Goal: Task Accomplishment & Management: Use online tool/utility

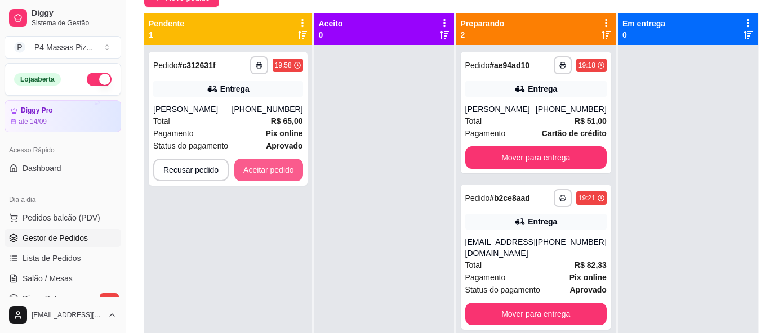
scroll to position [74, 0]
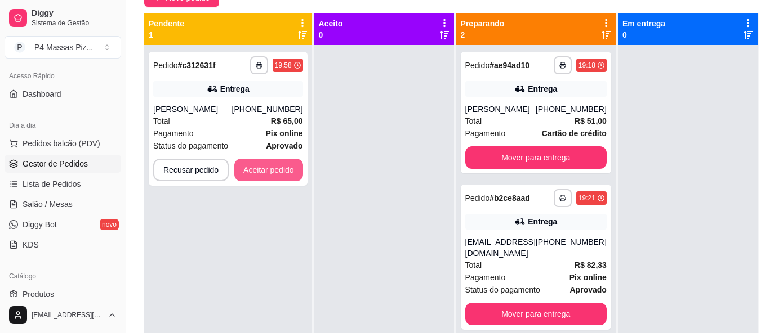
click at [270, 171] on button "Aceitar pedido" at bounding box center [268, 170] width 69 height 23
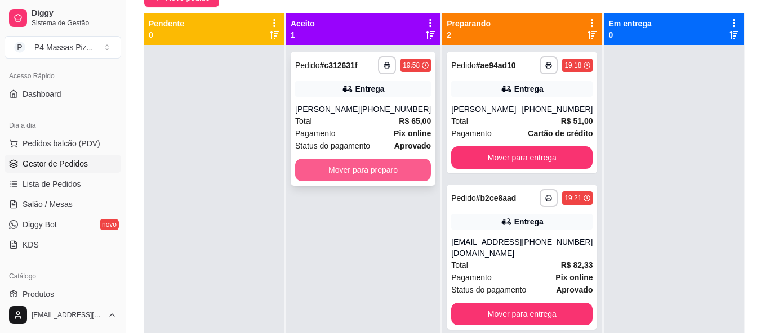
click at [326, 163] on button "Mover para preparo" at bounding box center [363, 170] width 136 height 23
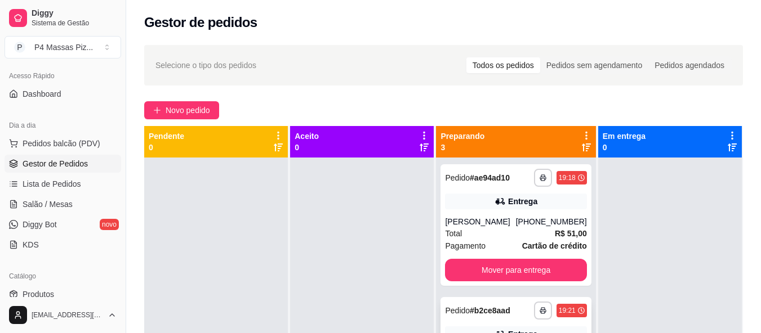
scroll to position [56, 0]
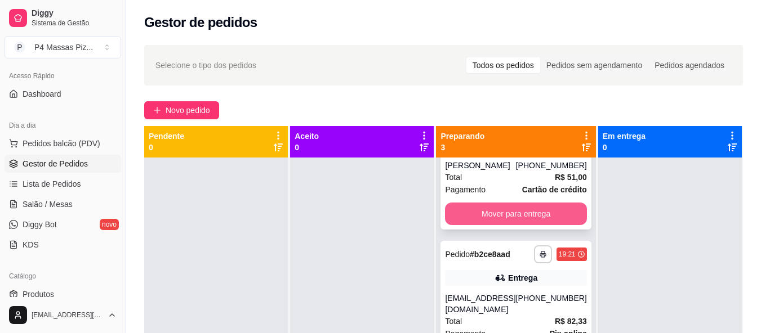
click at [530, 212] on button "Mover para entrega" at bounding box center [515, 214] width 141 height 23
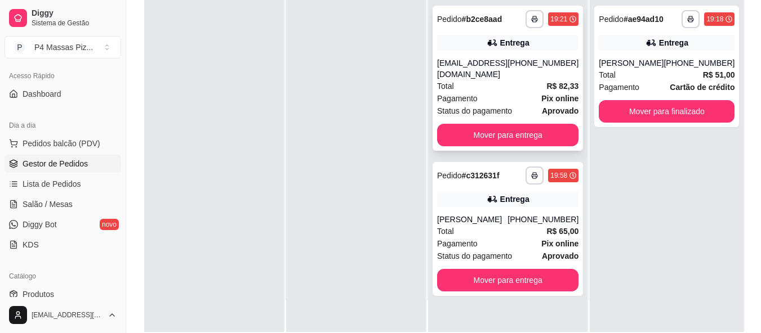
scroll to position [180, 0]
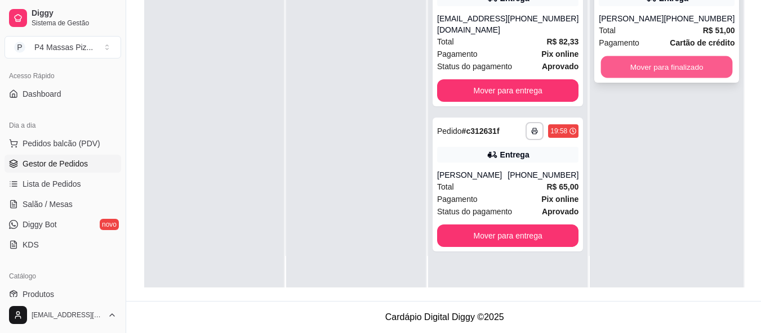
click at [683, 56] on button "Mover para finalizado" at bounding box center [667, 67] width 132 height 22
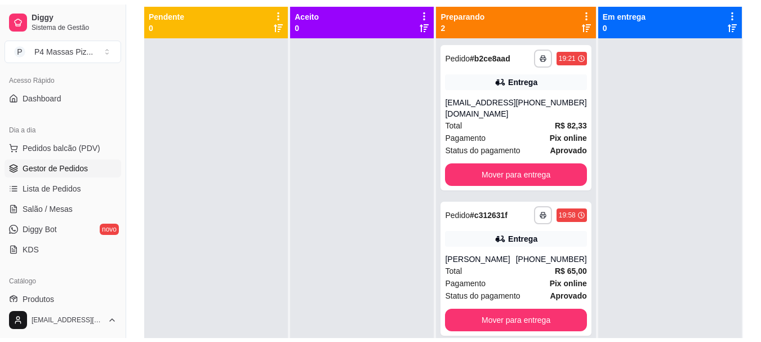
scroll to position [32, 0]
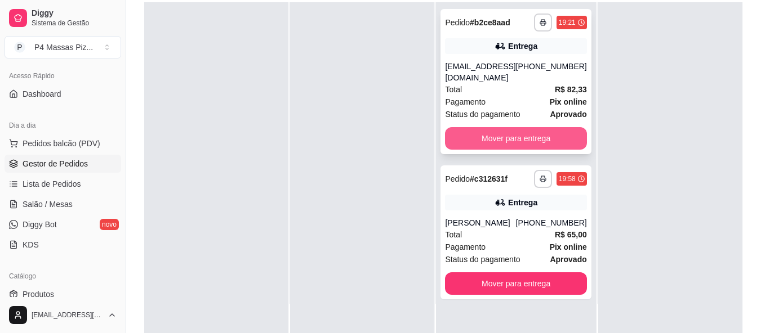
click at [528, 150] on button "Mover para entrega" at bounding box center [515, 138] width 141 height 23
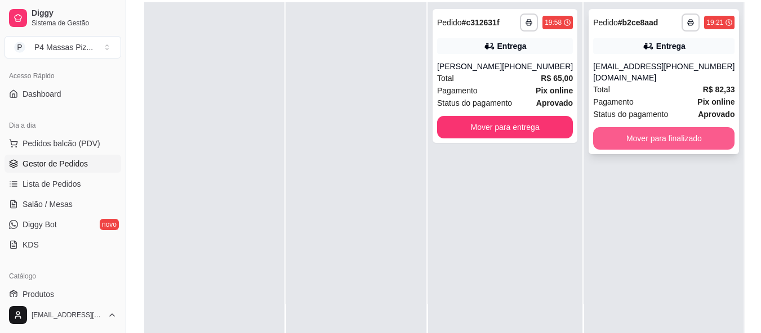
click at [643, 146] on button "Mover para finalizado" at bounding box center [663, 138] width 141 height 23
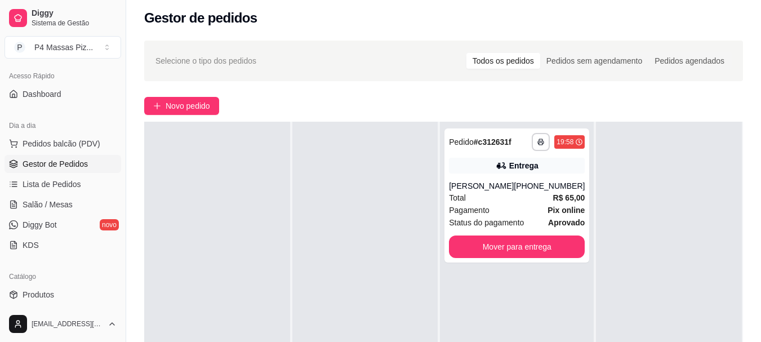
scroll to position [0, 0]
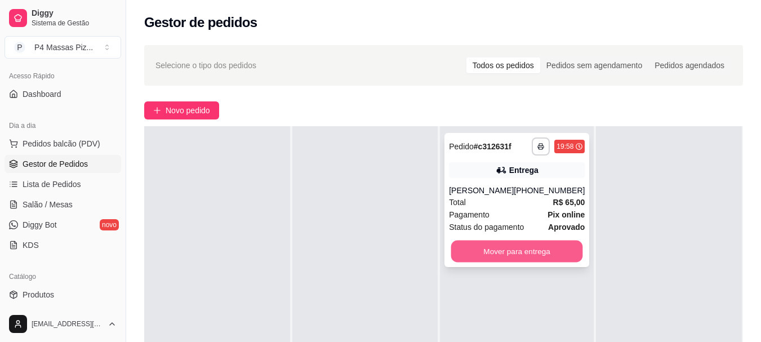
click at [523, 251] on button "Mover para entrega" at bounding box center [517, 251] width 132 height 22
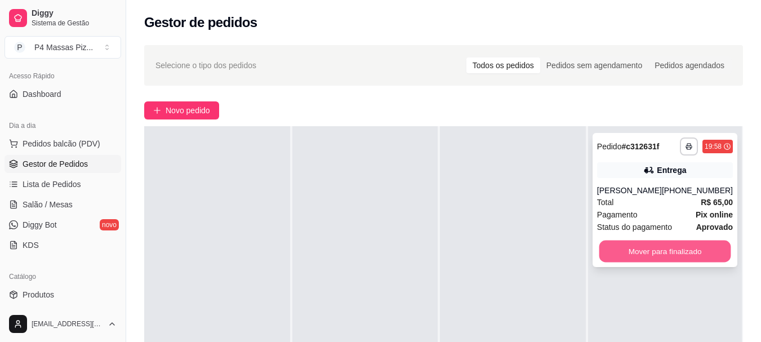
click at [625, 254] on button "Mover para finalizado" at bounding box center [665, 251] width 132 height 22
